Goal: Browse casually: Explore the website without a specific task or goal

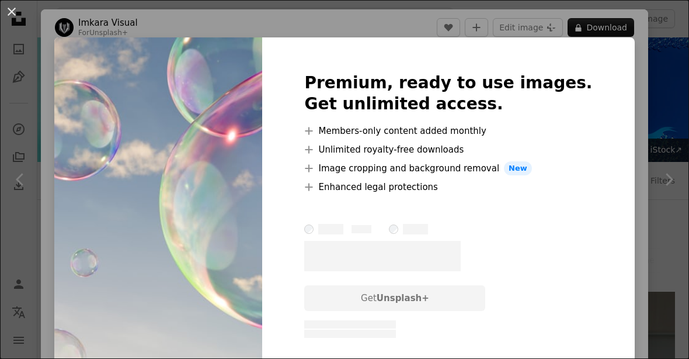
scroll to position [3849, 0]
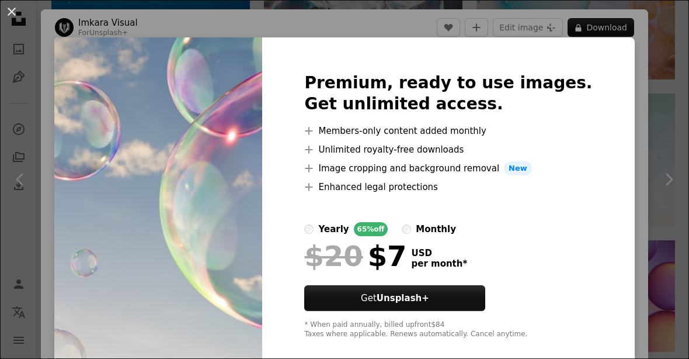
click at [283, 24] on div "An X shape Premium, ready to use images. Get unlimited access. A plus sign Memb…" at bounding box center [344, 179] width 689 height 359
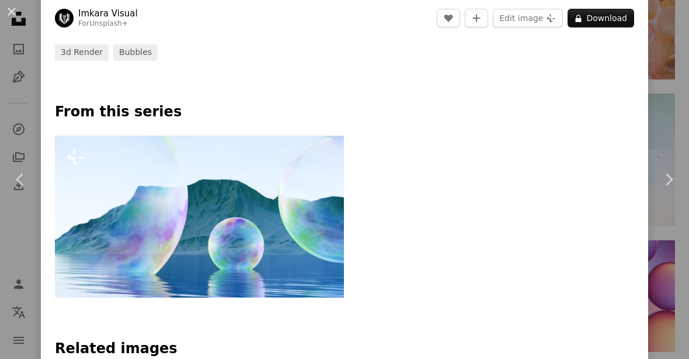
scroll to position [470, 0]
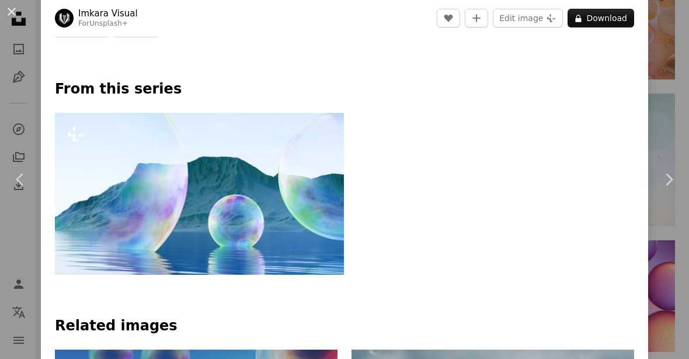
click at [135, 155] on img at bounding box center [199, 194] width 289 height 162
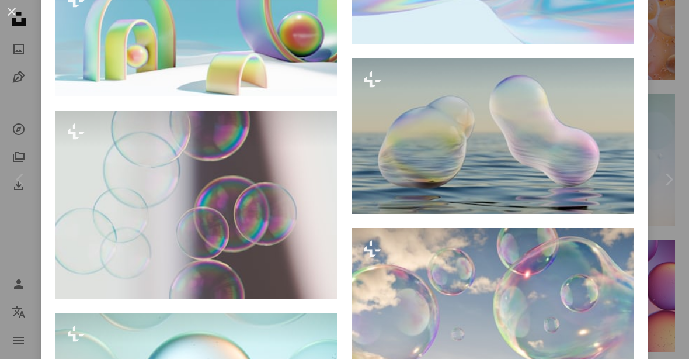
scroll to position [1771, 0]
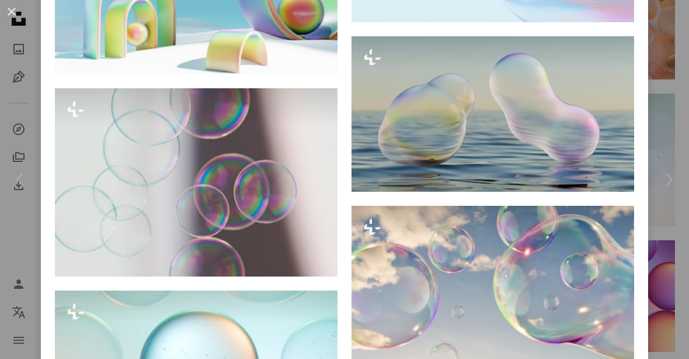
click at [34, 97] on div "An X shape Chevron left Chevron right Imkara Visual For Unsplash+ A heart A plu…" at bounding box center [344, 179] width 689 height 359
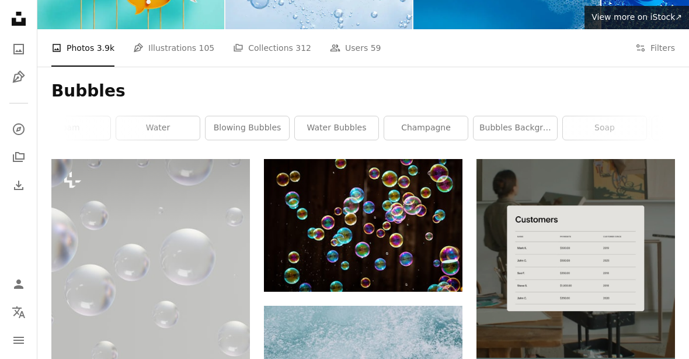
scroll to position [0, 205]
click at [641, 56] on button "Filters Filters" at bounding box center [655, 48] width 40 height 37
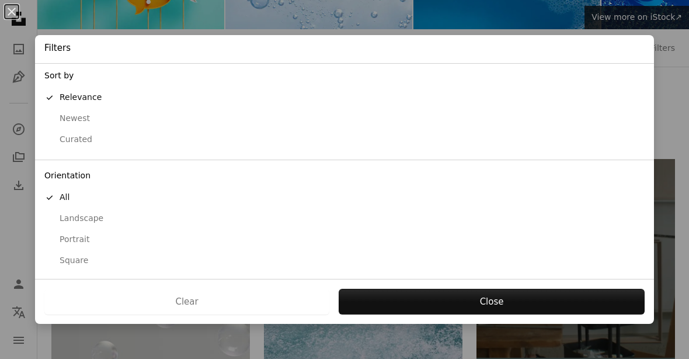
scroll to position [3, 0]
click at [72, 355] on div "Free" at bounding box center [344, 361] width 600 height 12
click at [66, 213] on div "Landscape" at bounding box center [344, 219] width 600 height 12
click at [397, 314] on button "Apply" at bounding box center [491, 301] width 307 height 26
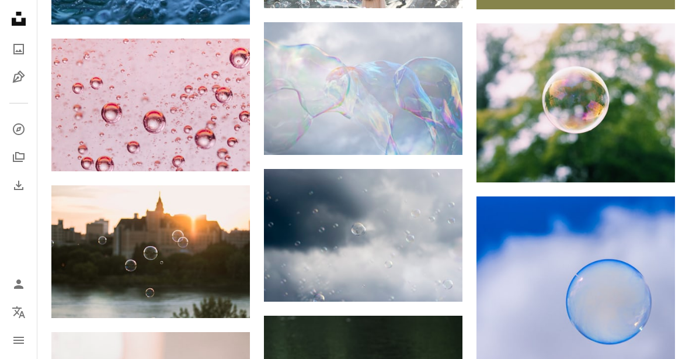
scroll to position [564, 0]
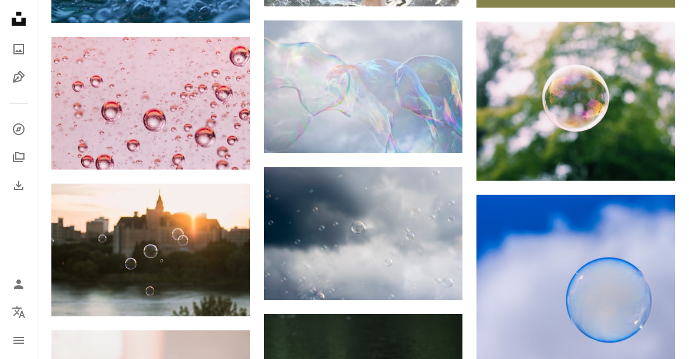
click at [296, 67] on img at bounding box center [363, 86] width 199 height 133
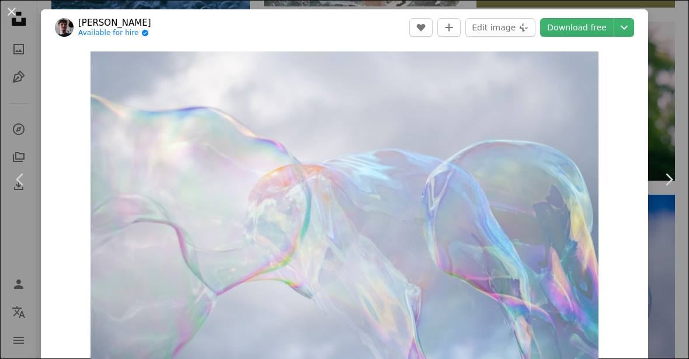
click at [36, 83] on div "An X shape Chevron left Chevron right [PERSON_NAME] Available for hire A checkm…" at bounding box center [344, 179] width 689 height 359
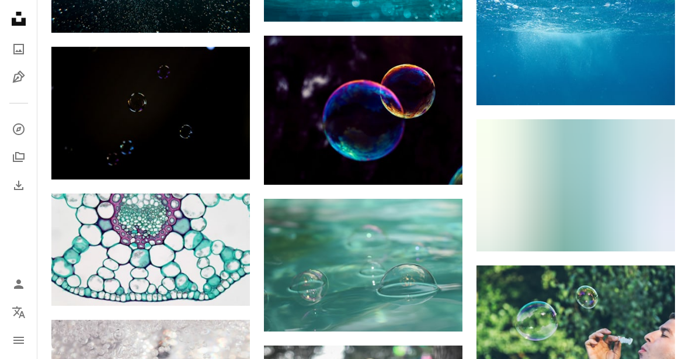
scroll to position [1204, 0]
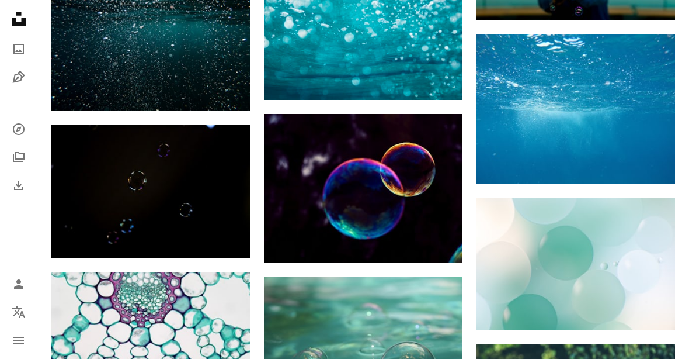
click at [287, 157] on img at bounding box center [363, 188] width 199 height 149
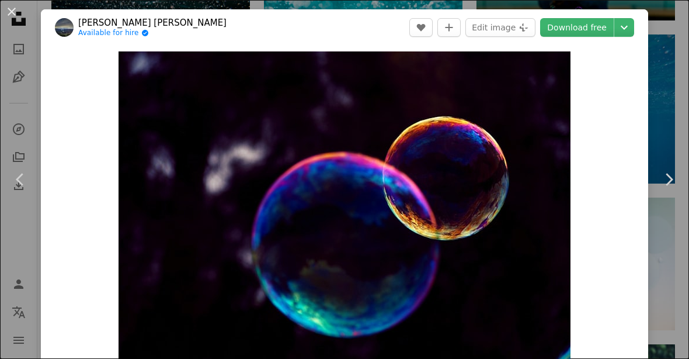
click at [669, 69] on div "An X shape Chevron left Chevron right [PERSON_NAME] [PERSON_NAME] Available for…" at bounding box center [344, 179] width 689 height 359
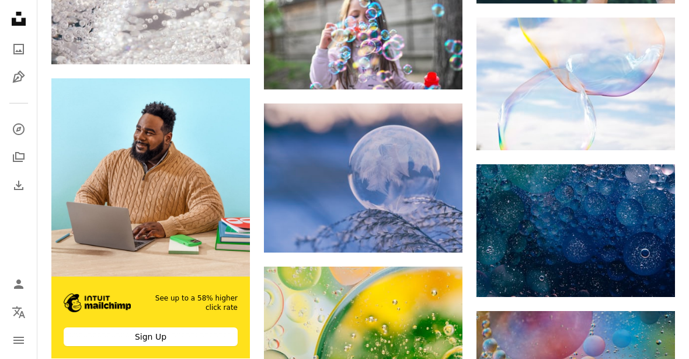
scroll to position [1665, 0]
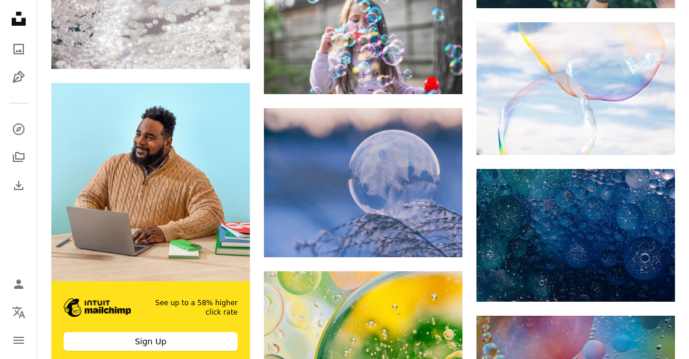
click at [511, 83] on img at bounding box center [576, 88] width 199 height 133
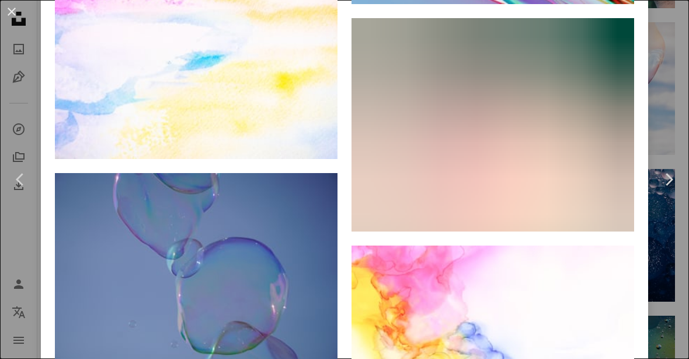
scroll to position [2599, 0]
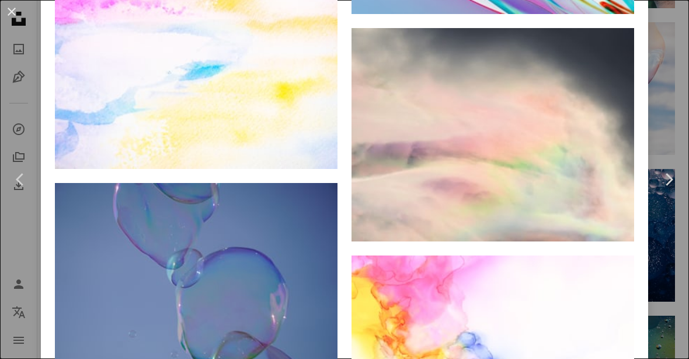
click at [384, 89] on img at bounding box center [493, 134] width 283 height 213
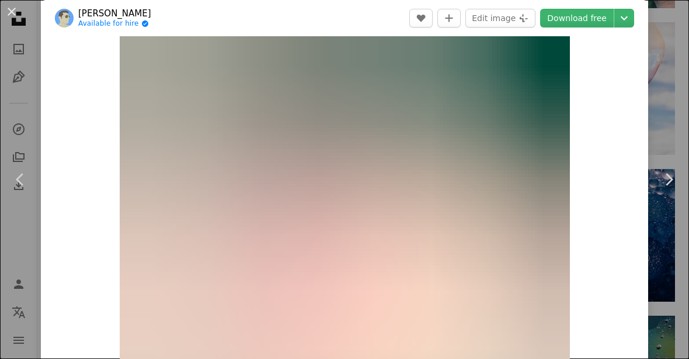
scroll to position [2, 0]
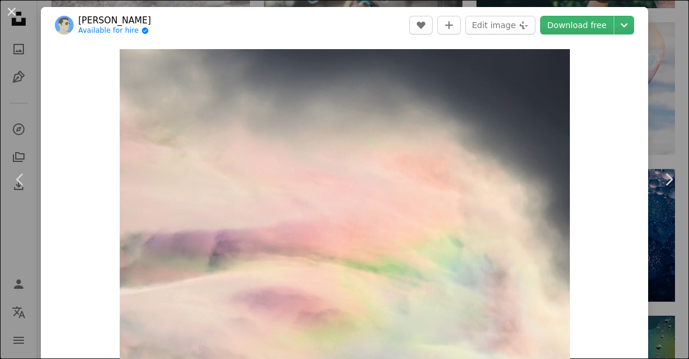
click at [565, 67] on img "Zoom in on this image" at bounding box center [345, 218] width 450 height 339
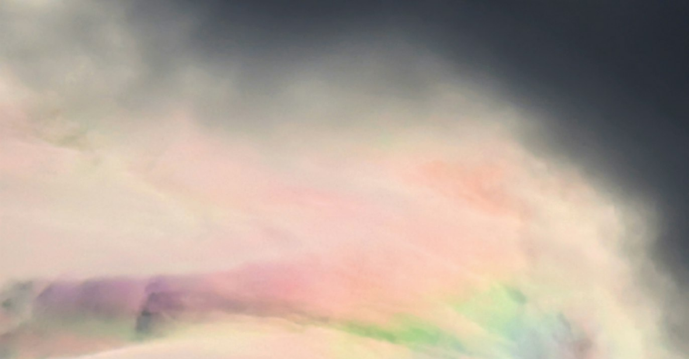
scroll to position [33, 0]
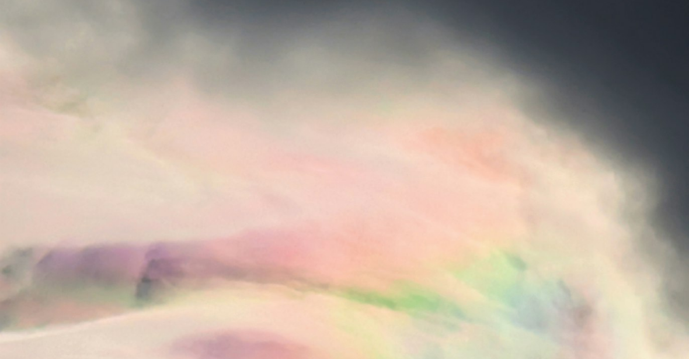
click at [178, 117] on img "Zoom out on this image" at bounding box center [344, 226] width 690 height 520
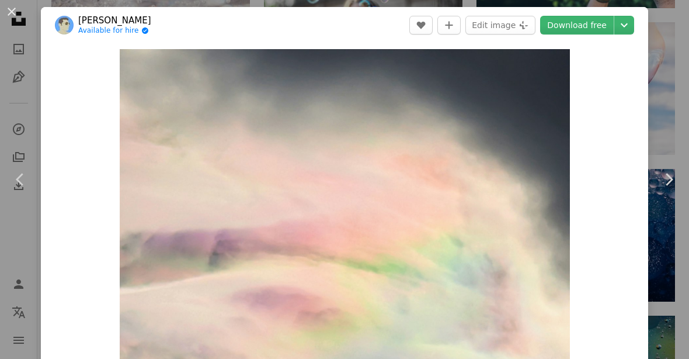
click at [663, 74] on div "An X shape Chevron left Chevron right Nick Nice Available for hire A checkmark …" at bounding box center [344, 179] width 689 height 359
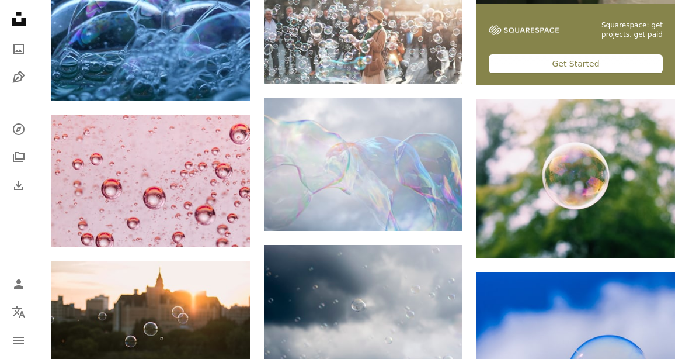
scroll to position [486, 0]
click at [294, 145] on img at bounding box center [363, 164] width 199 height 133
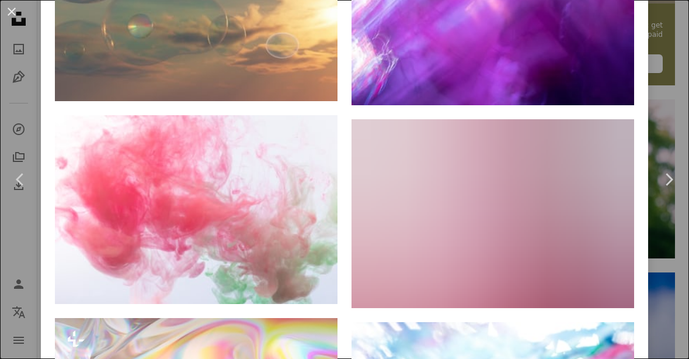
scroll to position [6727, 0]
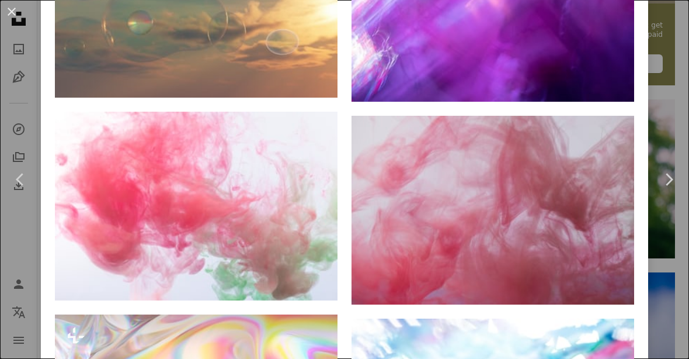
click at [15, 14] on button "An X shape" at bounding box center [12, 12] width 14 height 14
